Goal: Task Accomplishment & Management: Manage account settings

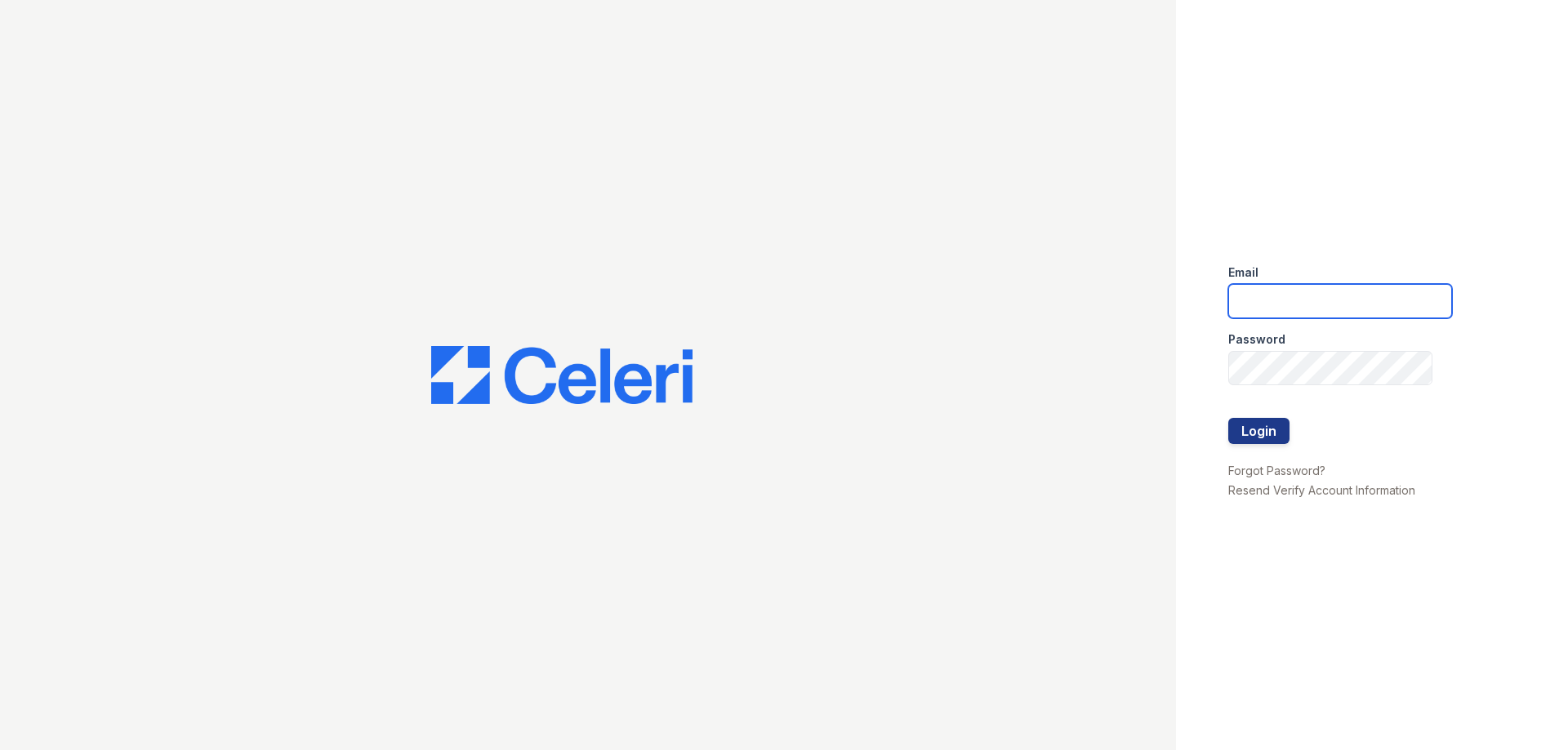
click at [1263, 302] on input "email" at bounding box center [1340, 300] width 224 height 34
type input "ssandoval@urban-mw.com"
click at [1273, 425] on button "Login" at bounding box center [1259, 431] width 61 height 26
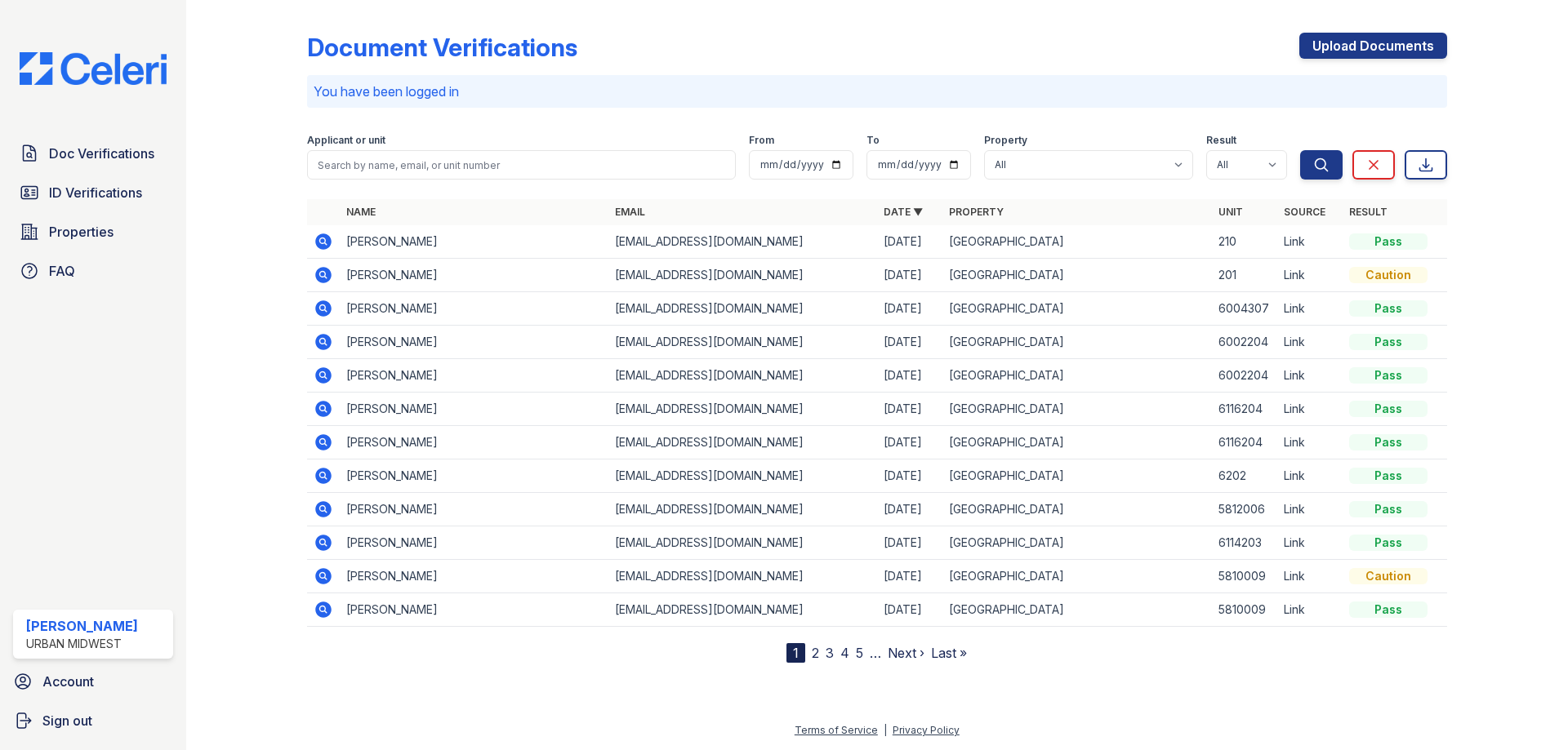
click at [322, 243] on icon at bounding box center [321, 240] width 4 height 4
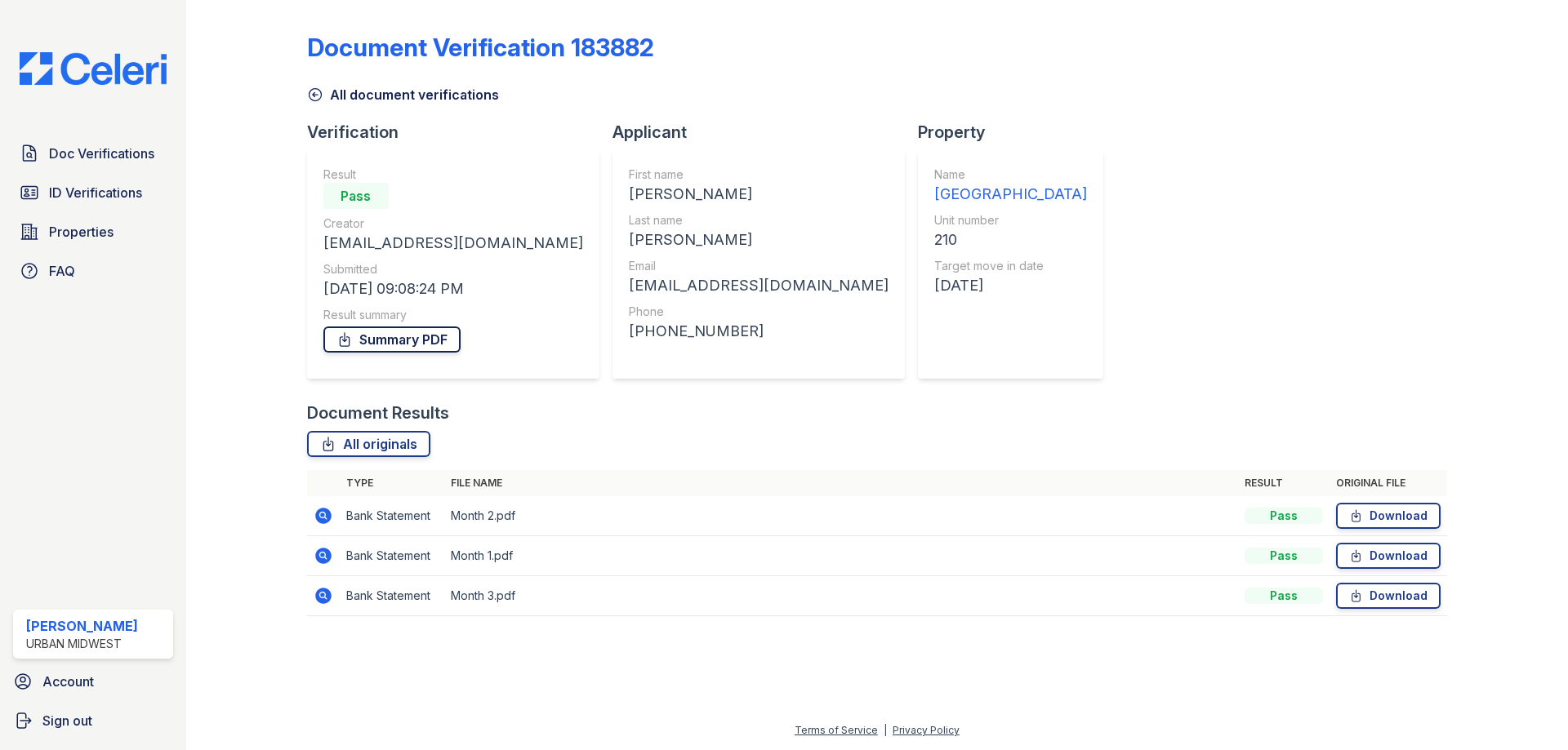
click at [424, 342] on link "Summary PDF" at bounding box center [392, 339] width 138 height 26
click at [1374, 551] on link "Download" at bounding box center [1388, 556] width 104 height 26
click at [1373, 512] on link "Download" at bounding box center [1388, 516] width 104 height 26
click at [1396, 598] on link "Download" at bounding box center [1388, 596] width 104 height 26
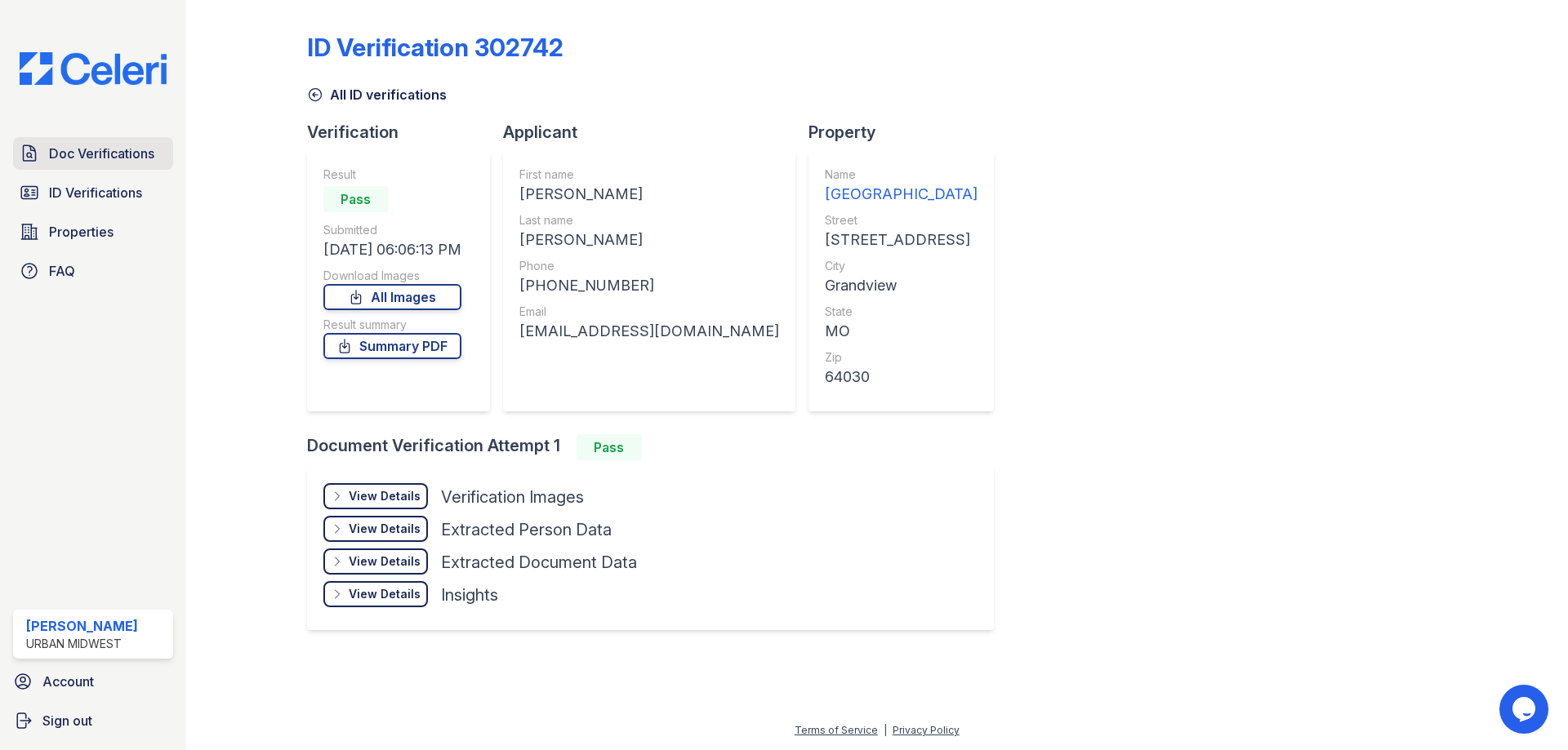
click at [65, 154] on span "Doc Verifications" at bounding box center [101, 154] width 105 height 20
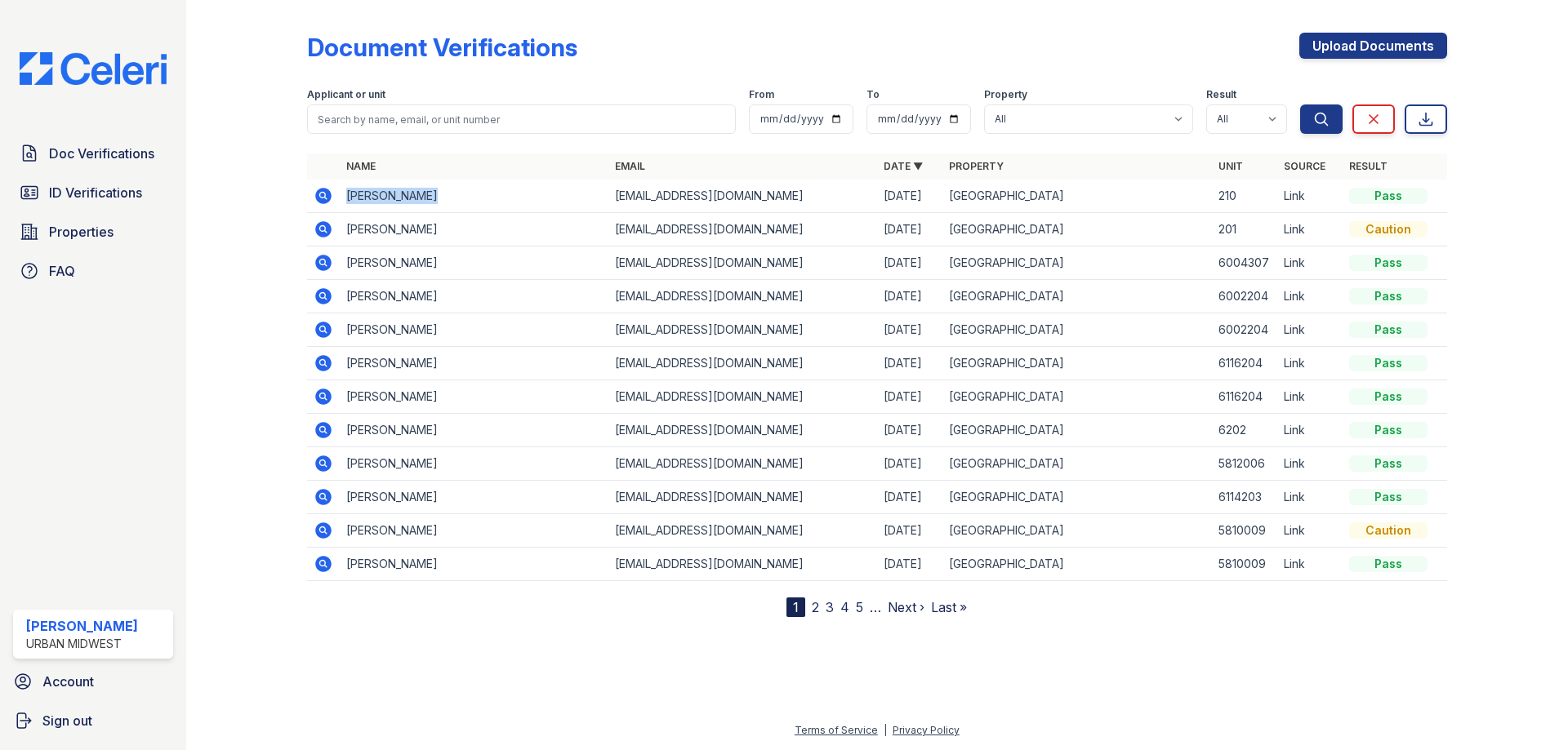
drag, startPoint x: 346, startPoint y: 197, endPoint x: 427, endPoint y: 186, distance: 81.7
click at [427, 186] on td "[PERSON_NAME]" at bounding box center [474, 196] width 268 height 33
copy td "[PERSON_NAME]"
click at [118, 195] on span "ID Verifications" at bounding box center [95, 193] width 93 height 20
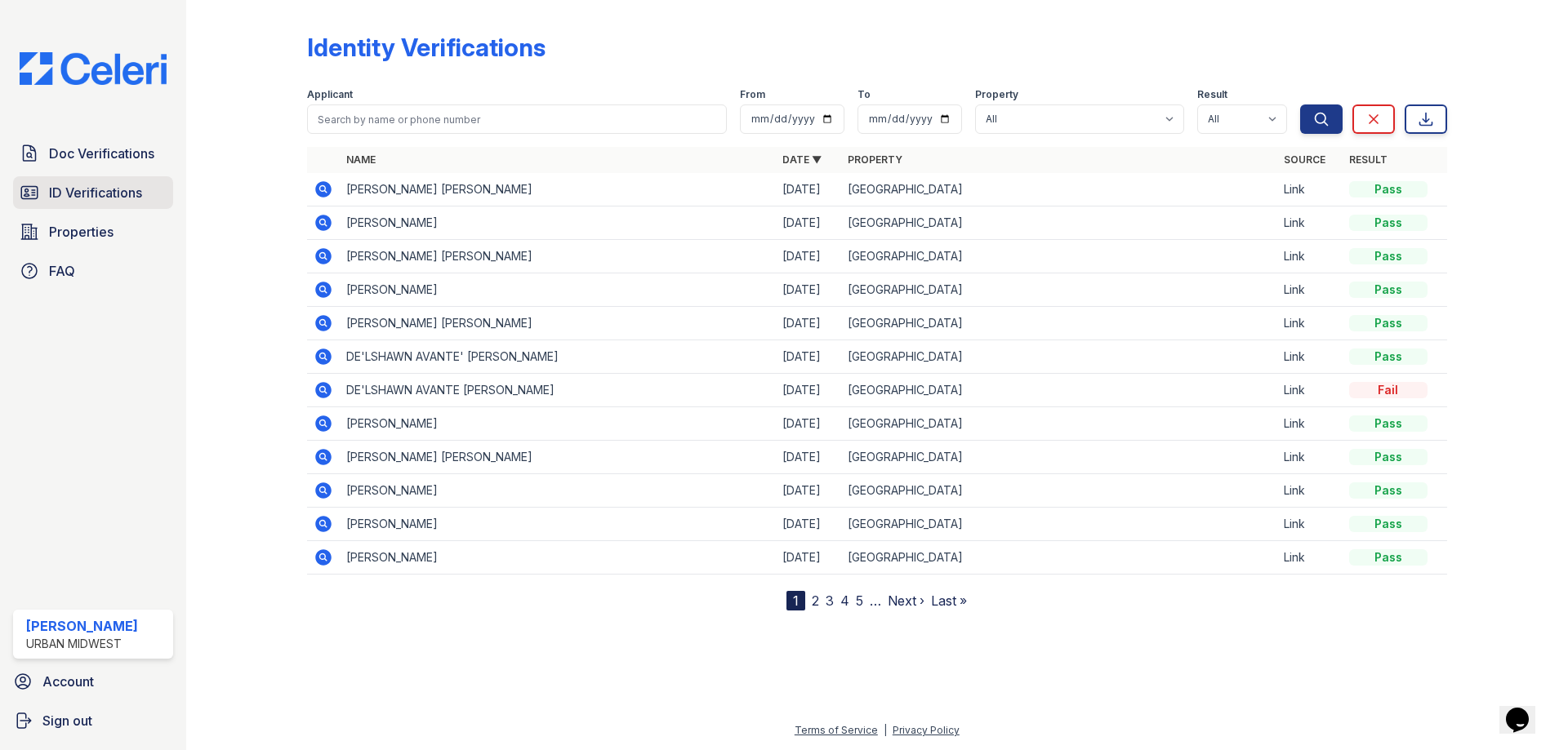
click at [70, 195] on span "ID Verifications" at bounding box center [95, 193] width 93 height 20
click at [321, 293] on icon at bounding box center [324, 290] width 17 height 17
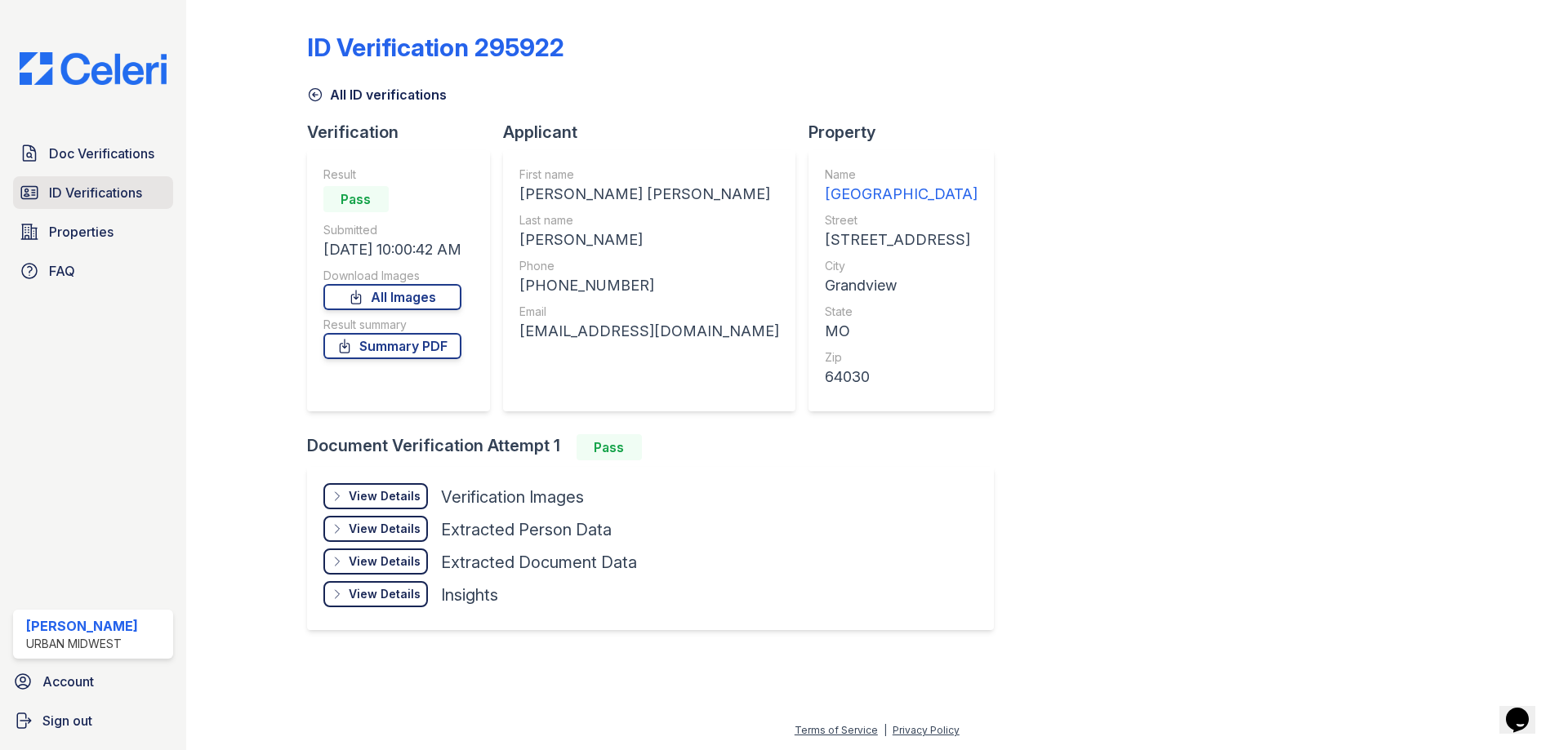
click at [114, 195] on span "ID Verifications" at bounding box center [95, 193] width 93 height 20
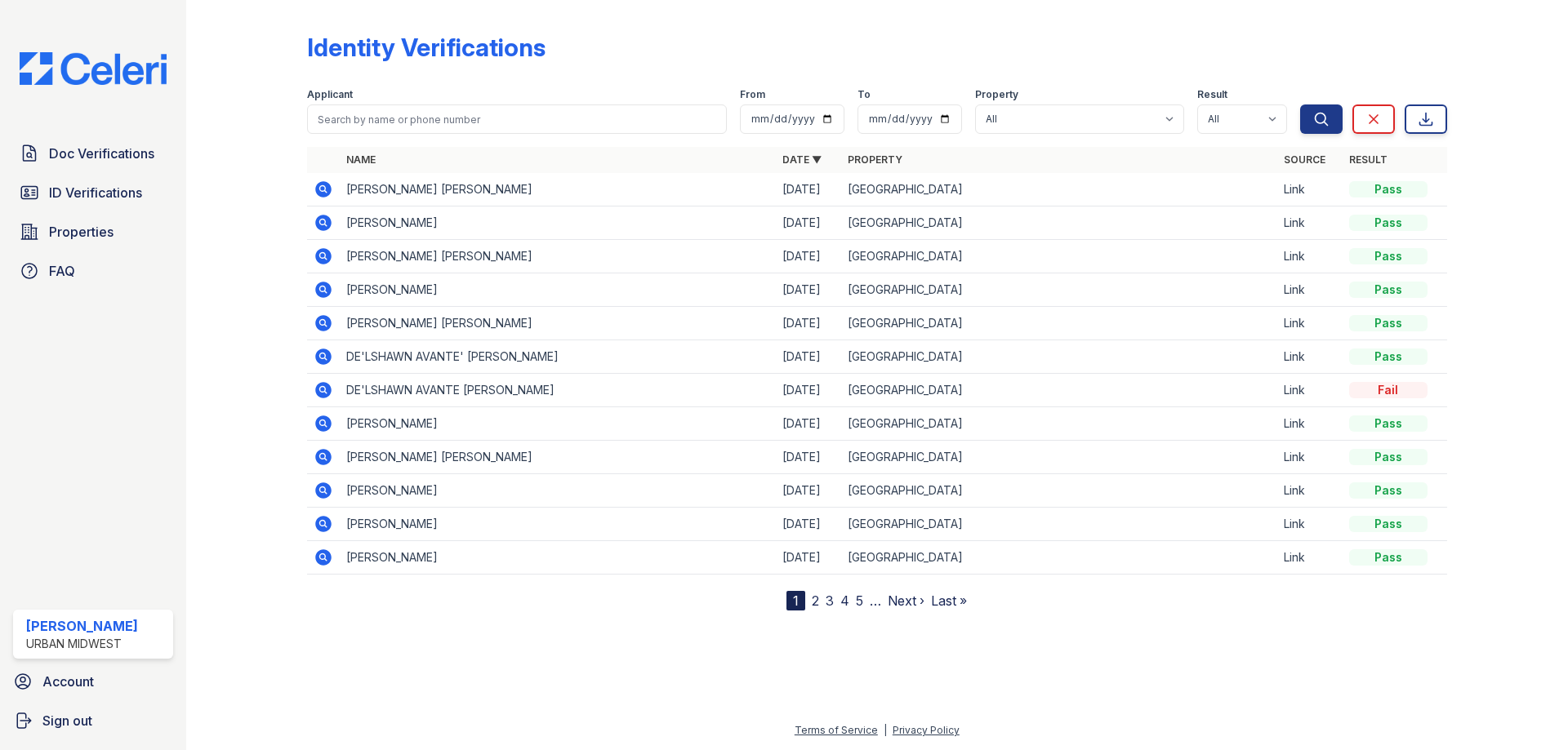
click at [323, 224] on icon at bounding box center [321, 221] width 4 height 4
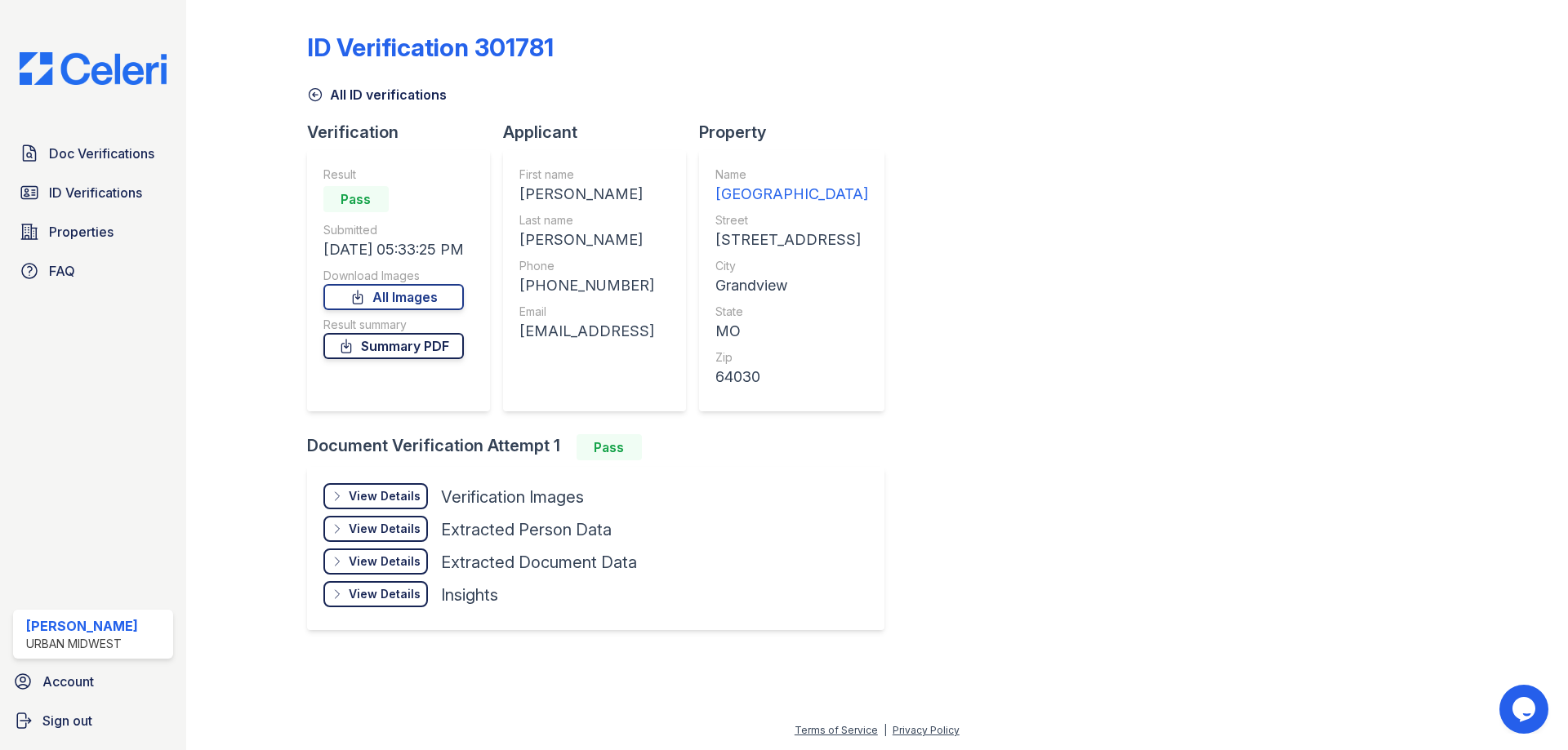
click at [445, 346] on link "Summary PDF" at bounding box center [393, 346] width 141 height 26
click at [388, 502] on div "View Details" at bounding box center [384, 497] width 72 height 17
click at [388, 500] on div "View Details" at bounding box center [384, 497] width 72 height 17
click at [412, 290] on link "All Images" at bounding box center [393, 297] width 141 height 26
click at [94, 154] on span "Doc Verifications" at bounding box center [101, 154] width 105 height 20
